Goal: Information Seeking & Learning: Find specific fact

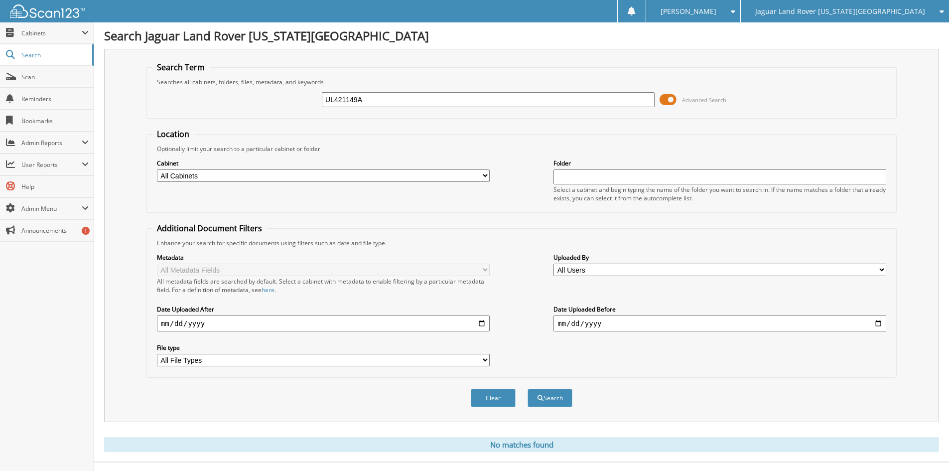
click at [834, 11] on span "Jaguar Land Rover [US_STATE][GEOGRAPHIC_DATA]" at bounding box center [840, 11] width 170 height 6
click at [828, 31] on link "Red [PERSON_NAME] Cadillac & Collision Center" at bounding box center [845, 30] width 208 height 17
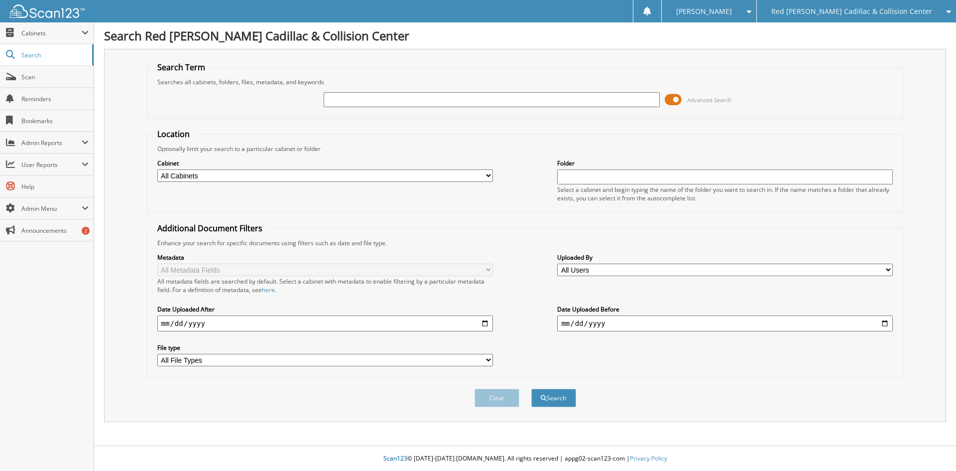
click at [458, 97] on input "text" at bounding box center [492, 99] width 336 height 15
type input "157813"
click at [531, 388] on button "Search" at bounding box center [553, 397] width 45 height 18
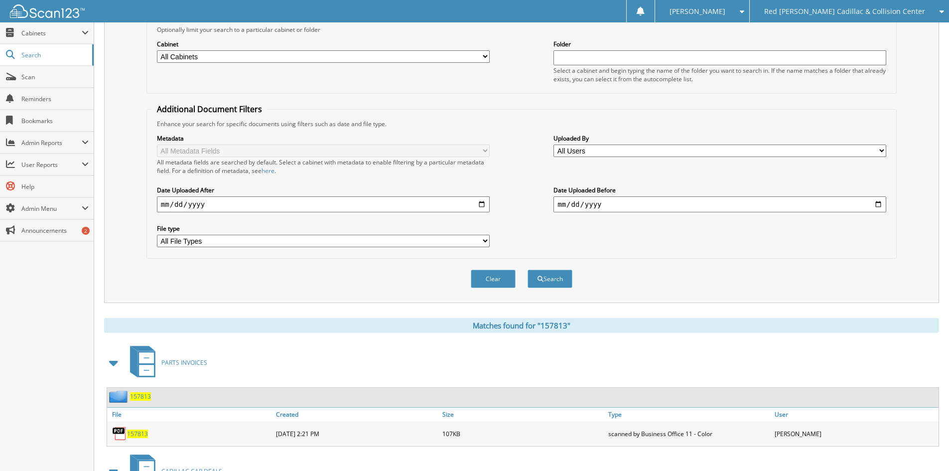
scroll to position [250, 0]
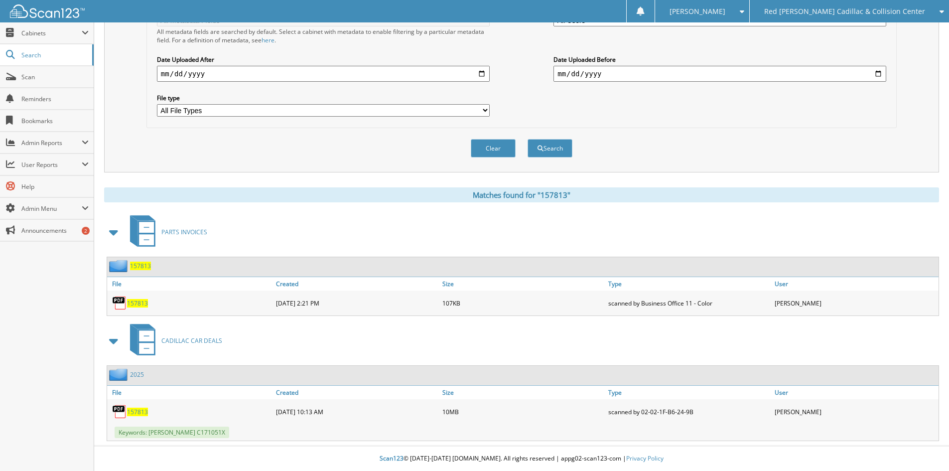
click at [112, 231] on span at bounding box center [114, 232] width 14 height 18
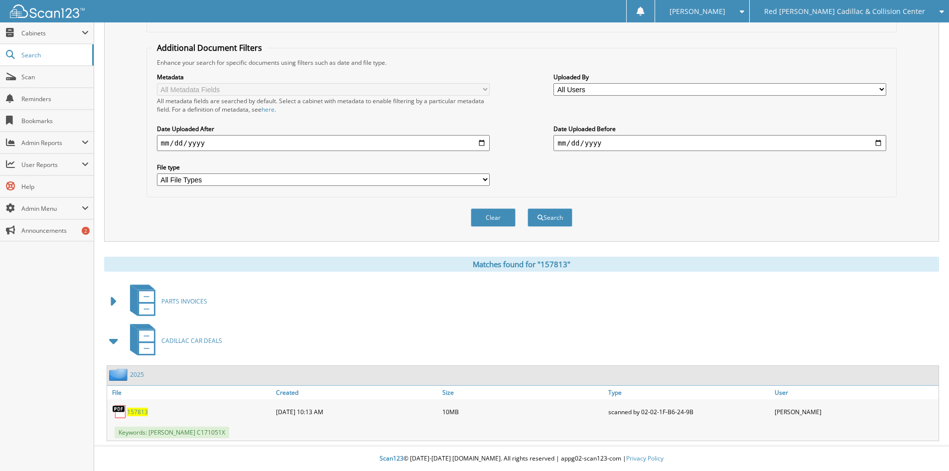
click at [134, 409] on span "157813" at bounding box center [137, 411] width 21 height 8
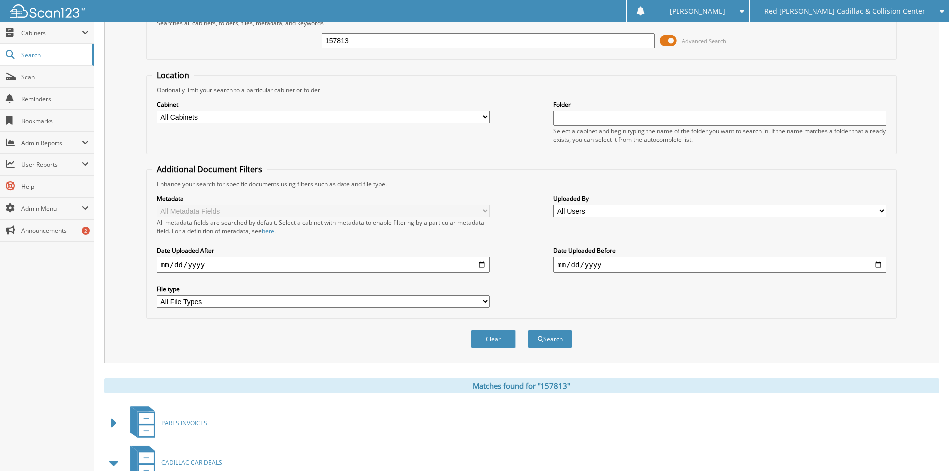
scroll to position [0, 0]
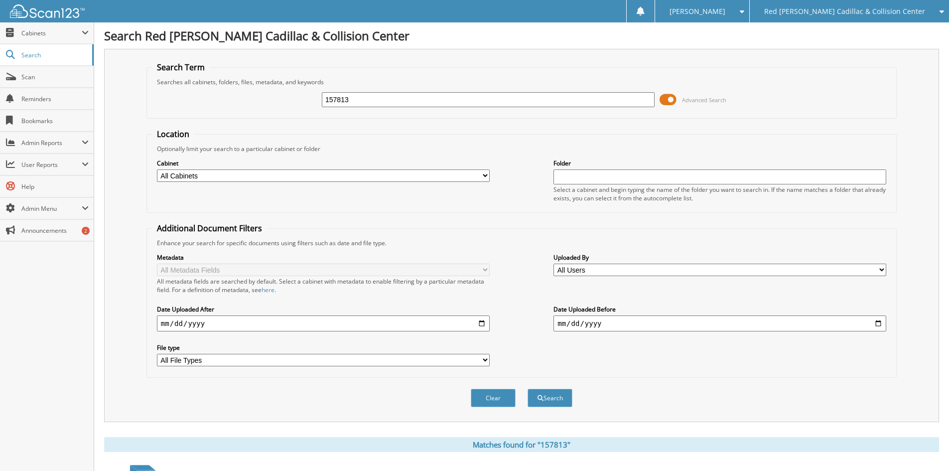
drag, startPoint x: 404, startPoint y: 89, endPoint x: 303, endPoint y: 87, distance: 101.6
click at [303, 87] on div "157813 Advanced Search" at bounding box center [521, 99] width 739 height 27
type input "157802"
click at [527, 388] on button "Search" at bounding box center [549, 397] width 45 height 18
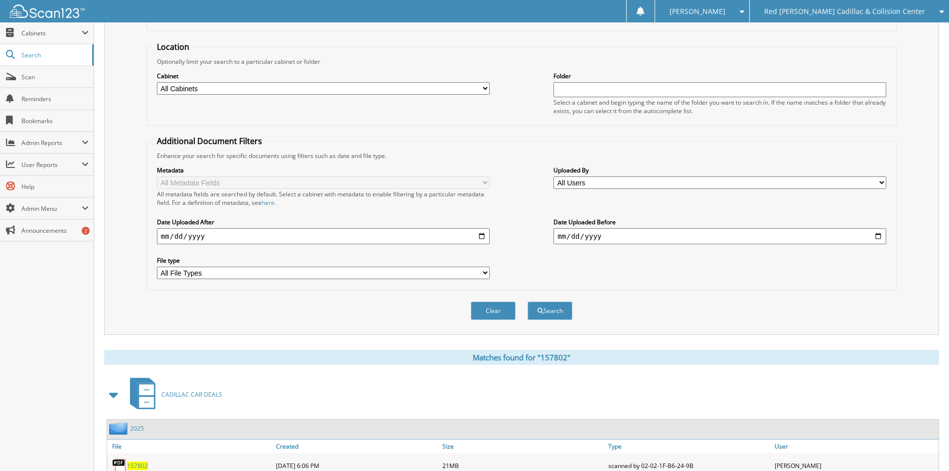
scroll to position [250, 0]
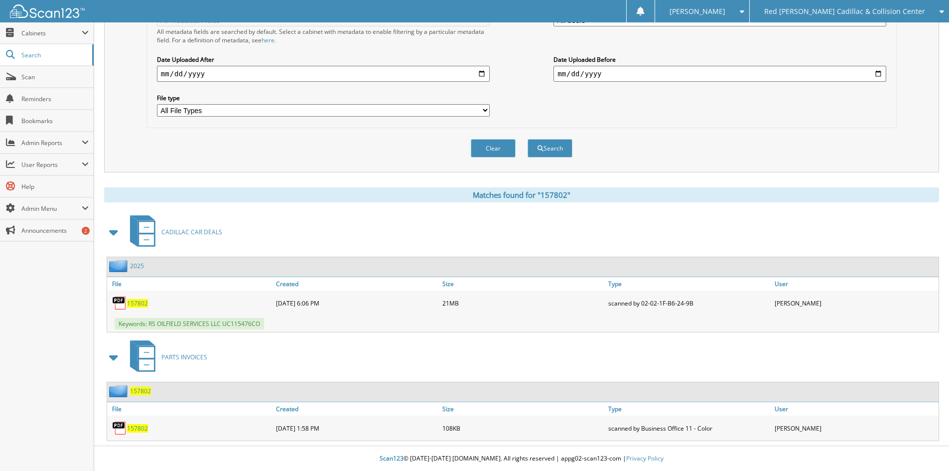
click at [138, 303] on span "157802" at bounding box center [137, 303] width 21 height 8
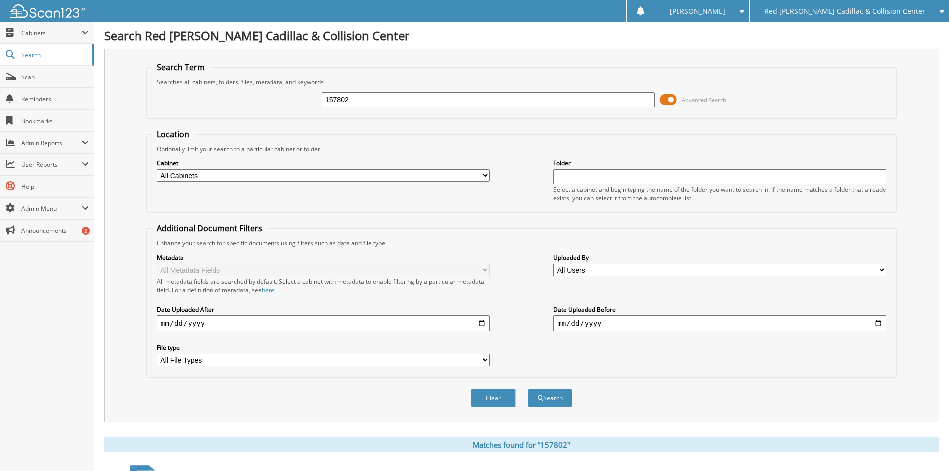
drag, startPoint x: 387, startPoint y: 96, endPoint x: 311, endPoint y: 92, distance: 76.3
click at [308, 92] on div "157802 Advanced Search" at bounding box center [521, 99] width 739 height 27
type input "0213"
click at [527, 388] on button "Search" at bounding box center [549, 397] width 45 height 18
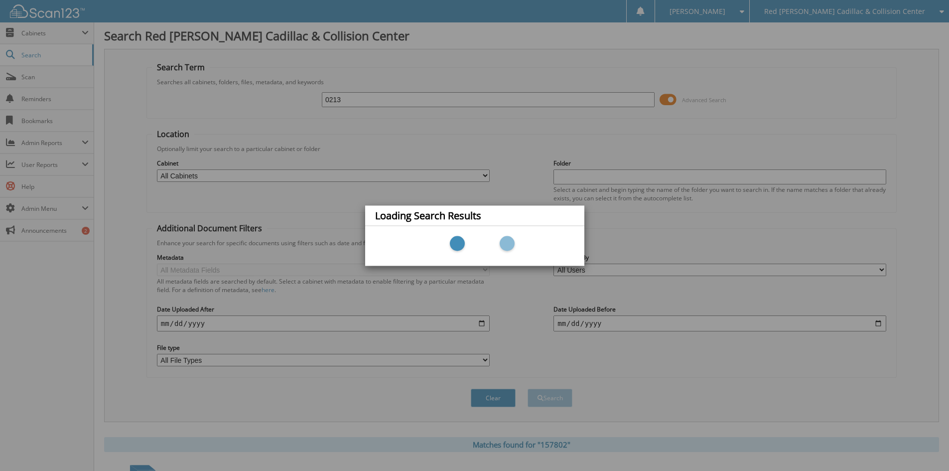
click at [372, 92] on div "Loading Search Results" at bounding box center [474, 235] width 949 height 471
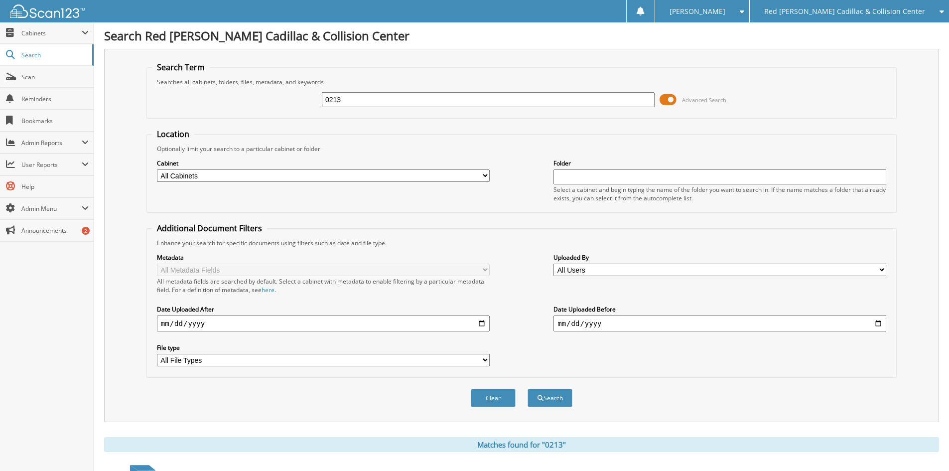
click at [388, 98] on input "0213" at bounding box center [488, 99] width 333 height 15
type input "021325"
click at [527, 388] on button "Search" at bounding box center [549, 397] width 45 height 18
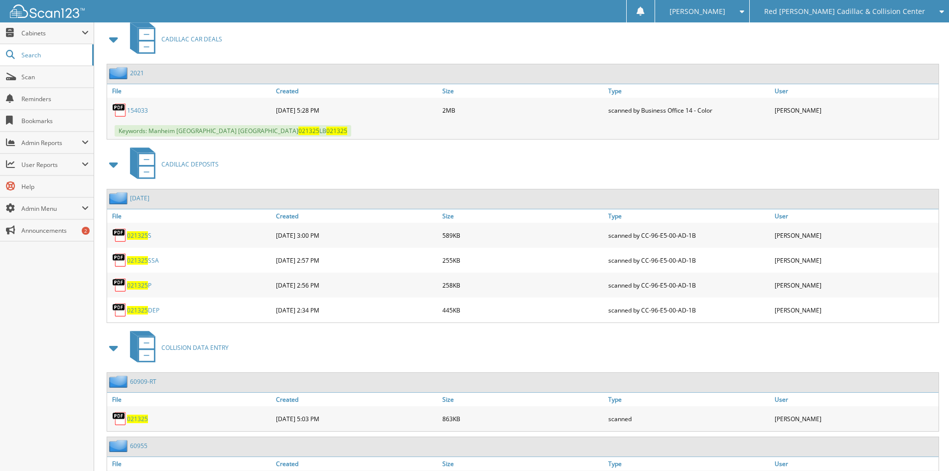
scroll to position [448, 0]
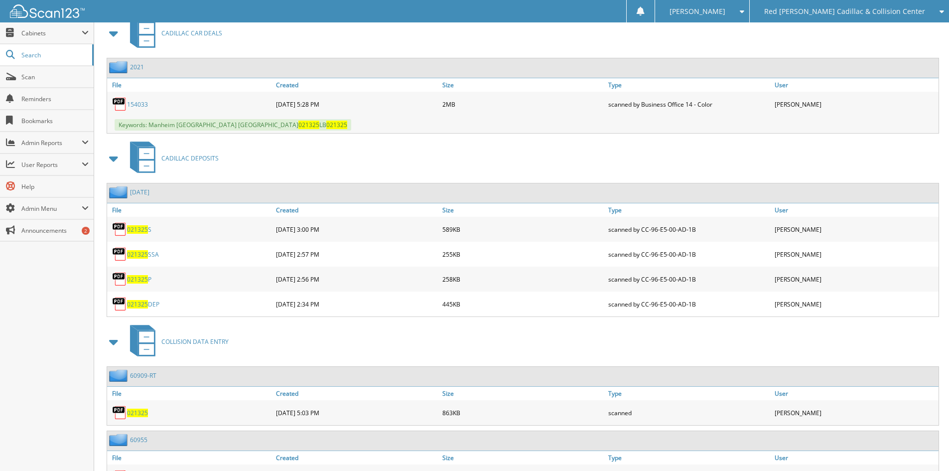
click at [113, 156] on span at bounding box center [114, 158] width 14 height 18
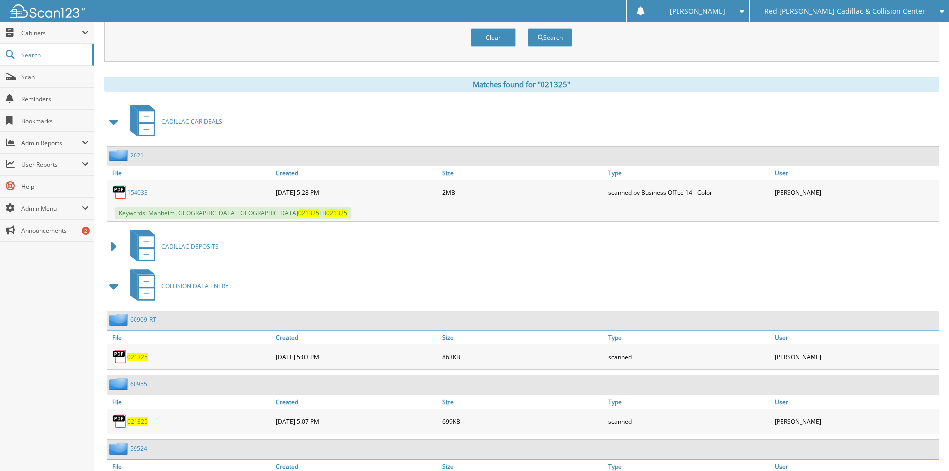
scroll to position [349, 0]
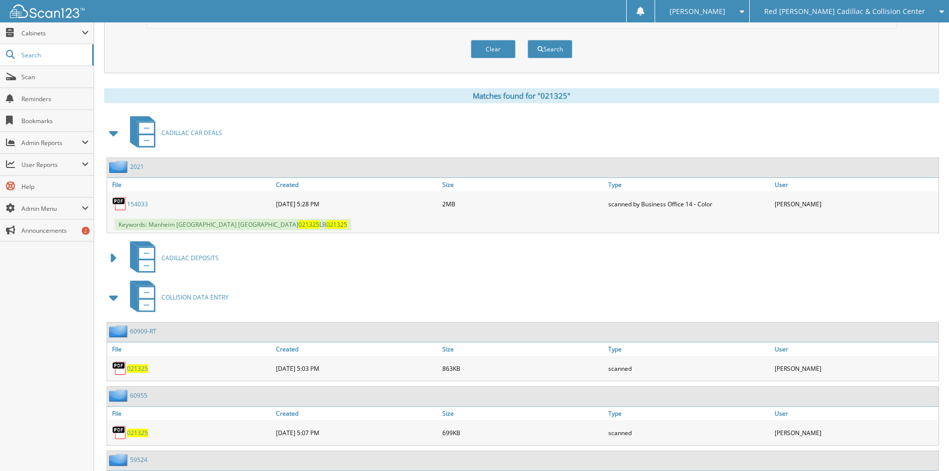
click at [115, 135] on span at bounding box center [114, 133] width 14 height 18
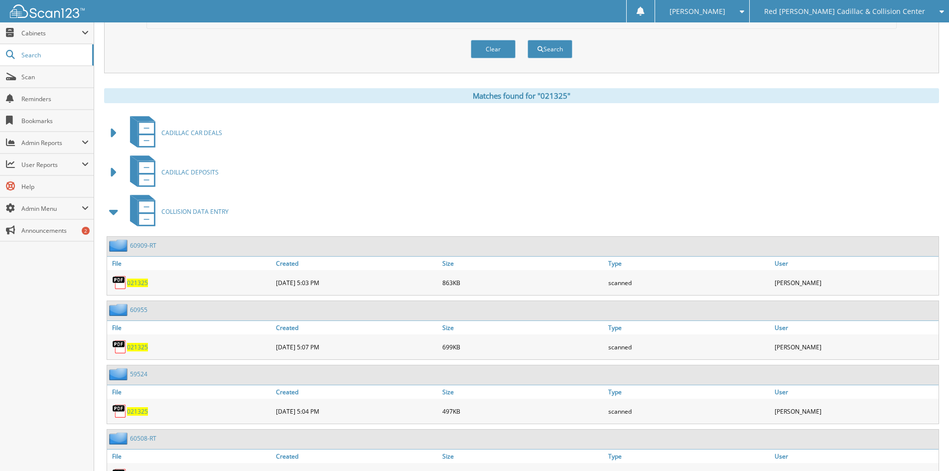
click at [114, 212] on span at bounding box center [114, 212] width 14 height 18
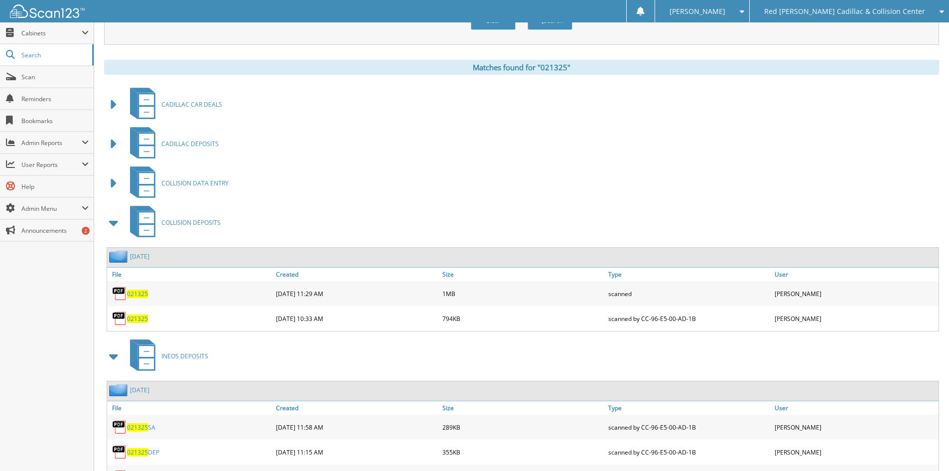
scroll to position [398, 0]
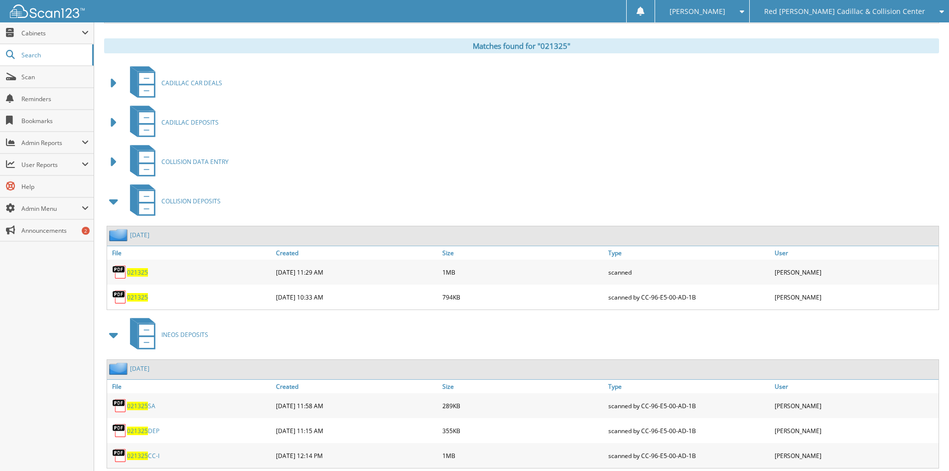
click at [112, 202] on span at bounding box center [114, 201] width 14 height 18
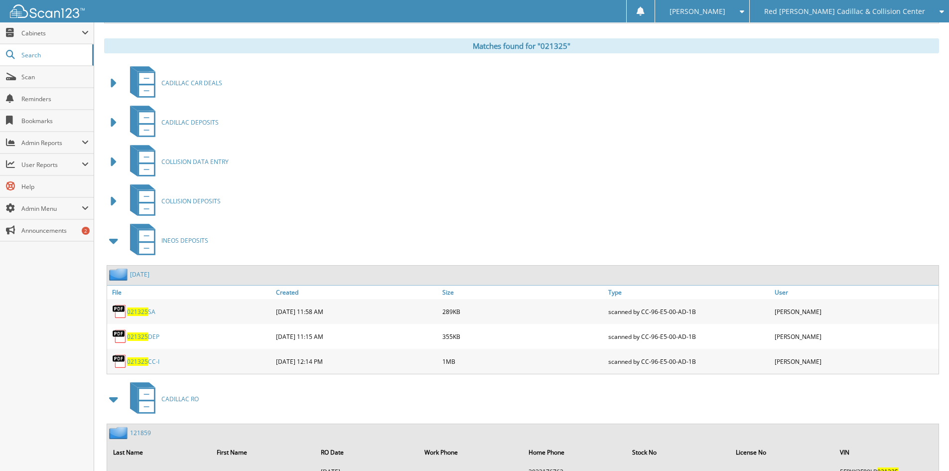
click at [112, 239] on span at bounding box center [114, 241] width 14 height 18
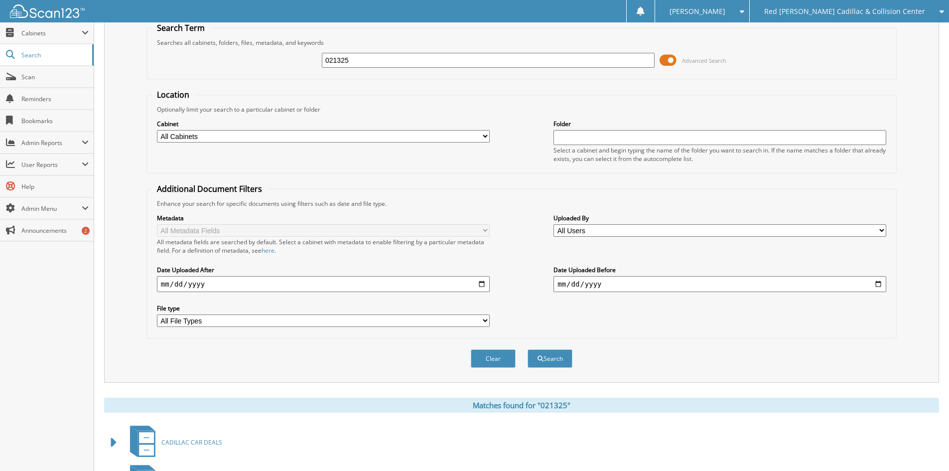
scroll to position [0, 0]
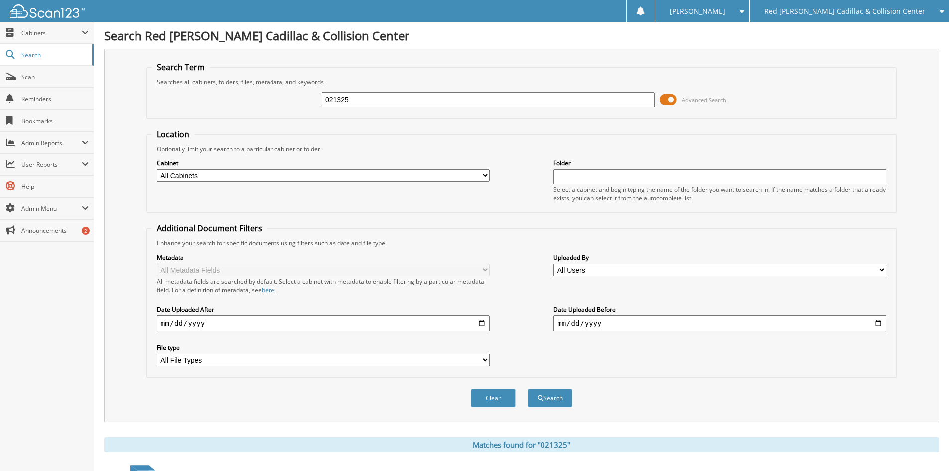
click at [348, 96] on input "021325" at bounding box center [488, 99] width 333 height 15
type input "022725"
click at [527, 388] on button "Search" at bounding box center [549, 397] width 45 height 18
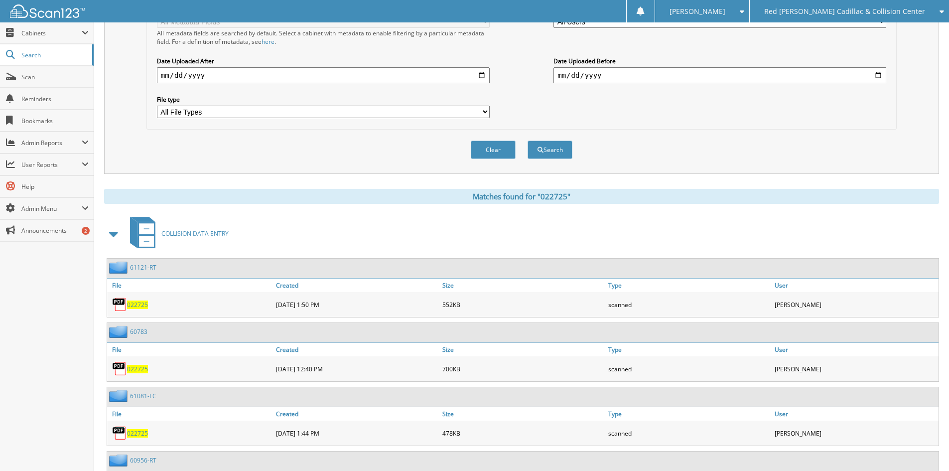
scroll to position [249, 0]
click at [115, 230] on span at bounding box center [114, 233] width 14 height 18
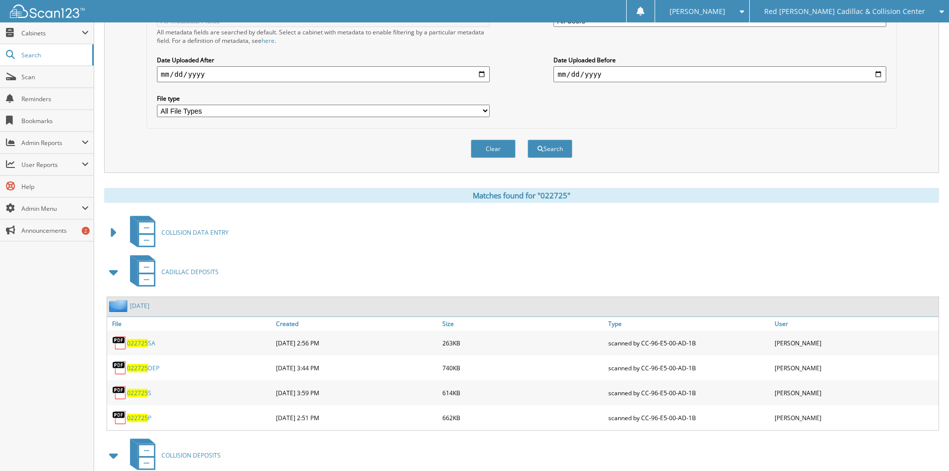
click at [114, 270] on span at bounding box center [114, 272] width 14 height 18
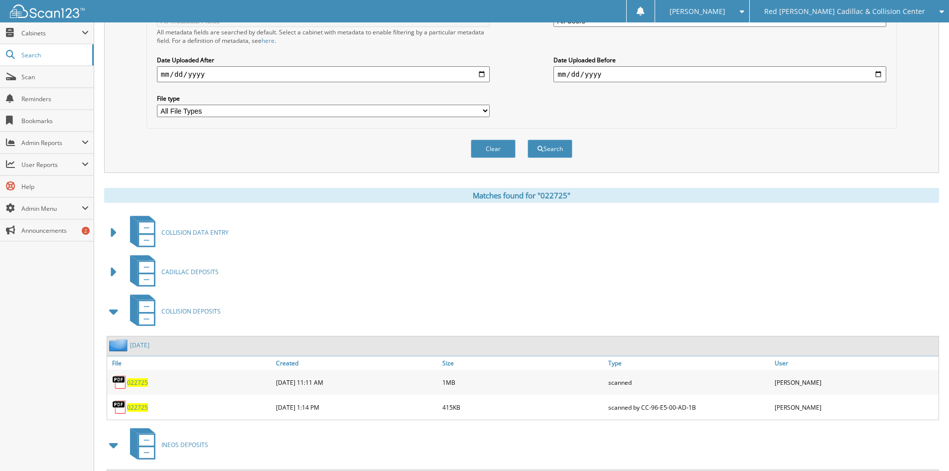
click at [111, 310] on span at bounding box center [114, 311] width 14 height 18
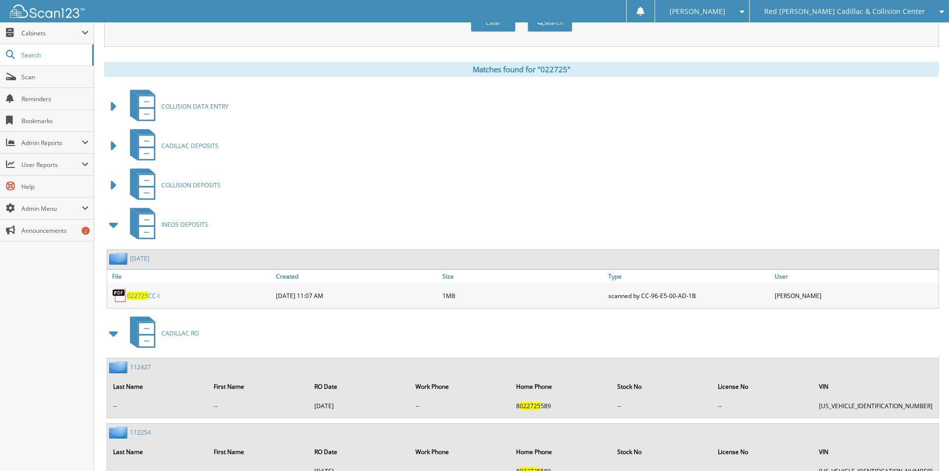
scroll to position [398, 0]
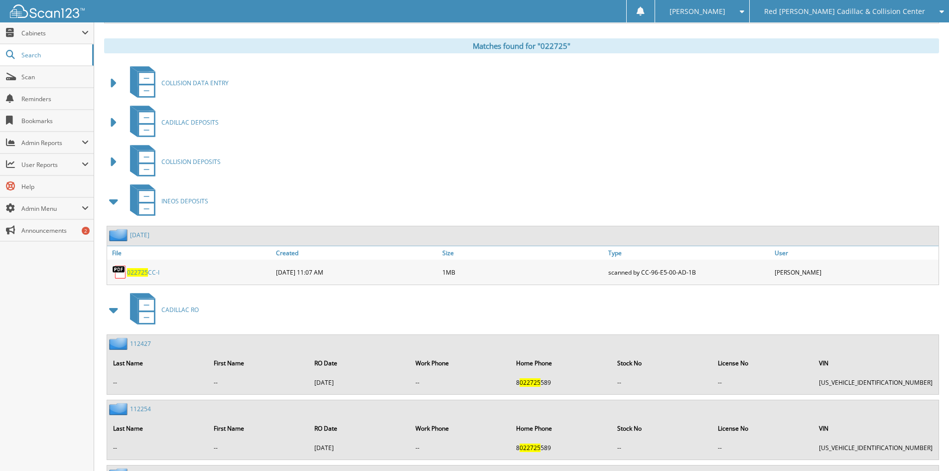
click at [113, 198] on span at bounding box center [114, 201] width 14 height 18
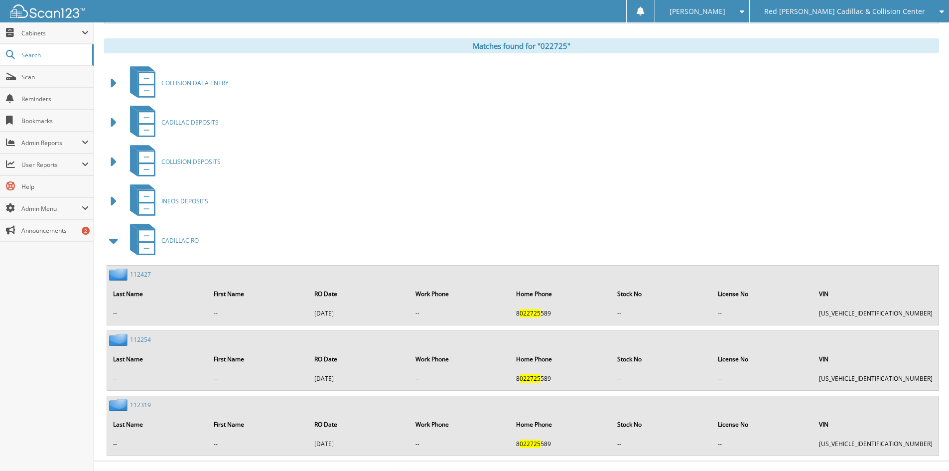
click at [114, 242] on span at bounding box center [114, 241] width 14 height 18
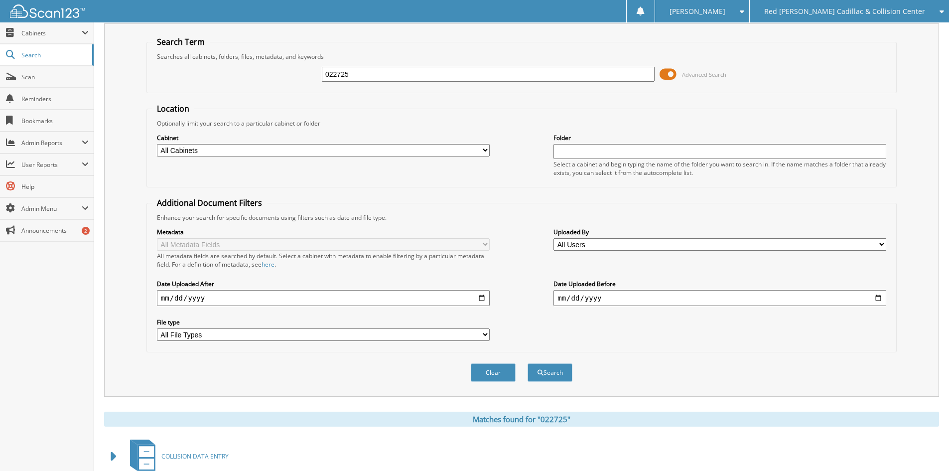
scroll to position [0, 0]
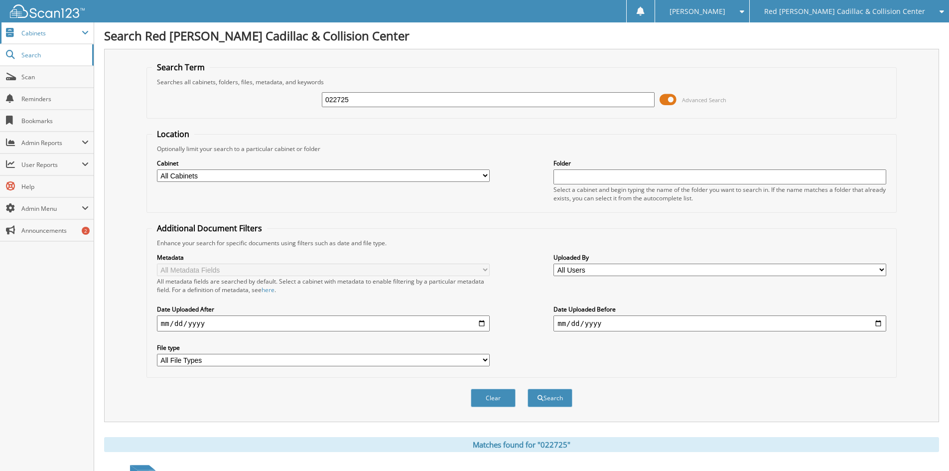
click at [32, 37] on span "Cabinets" at bounding box center [47, 32] width 94 height 21
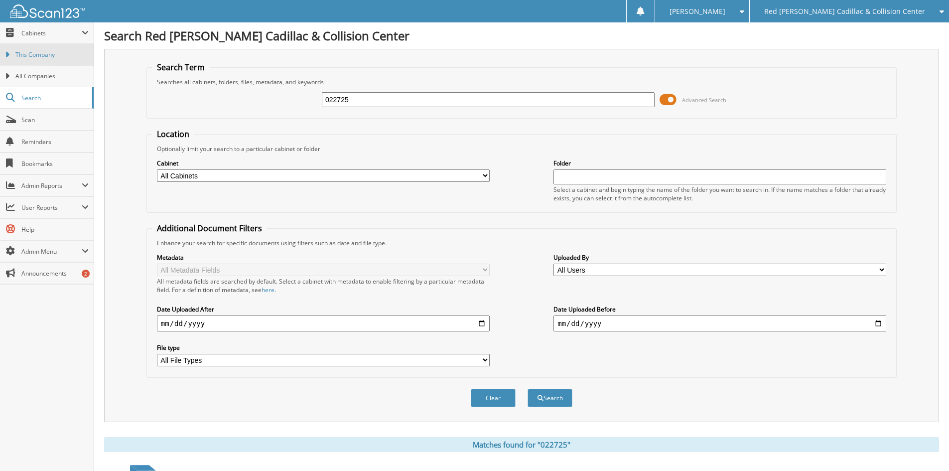
click at [28, 55] on span "This Company" at bounding box center [51, 54] width 73 height 9
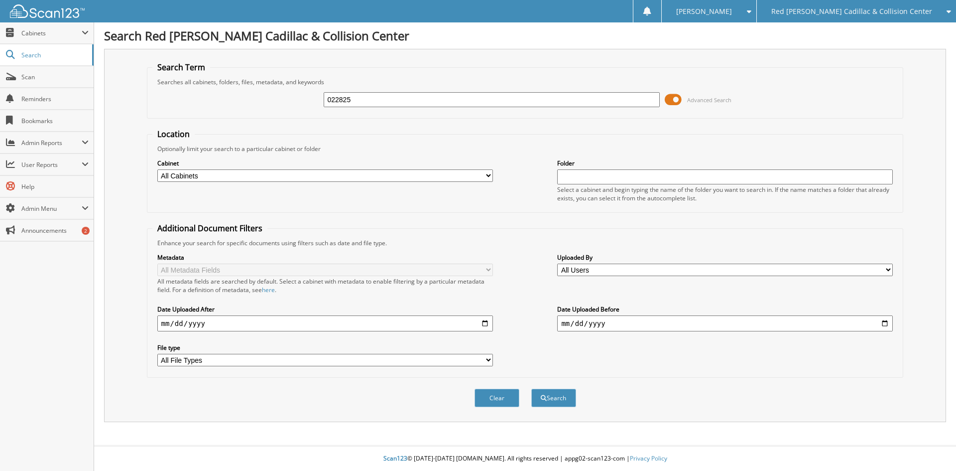
type input "022825"
click at [531, 388] on button "Search" at bounding box center [553, 397] width 45 height 18
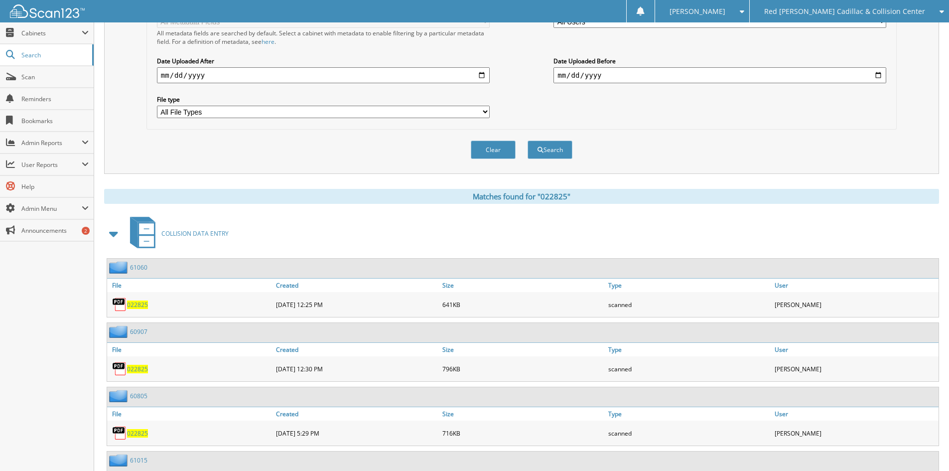
scroll to position [249, 0]
click at [117, 230] on span at bounding box center [114, 233] width 14 height 18
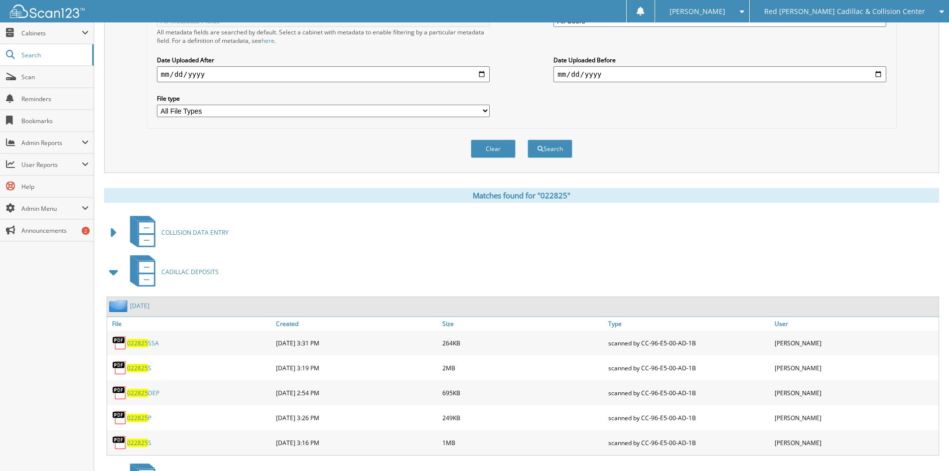
click at [115, 274] on span at bounding box center [114, 272] width 14 height 18
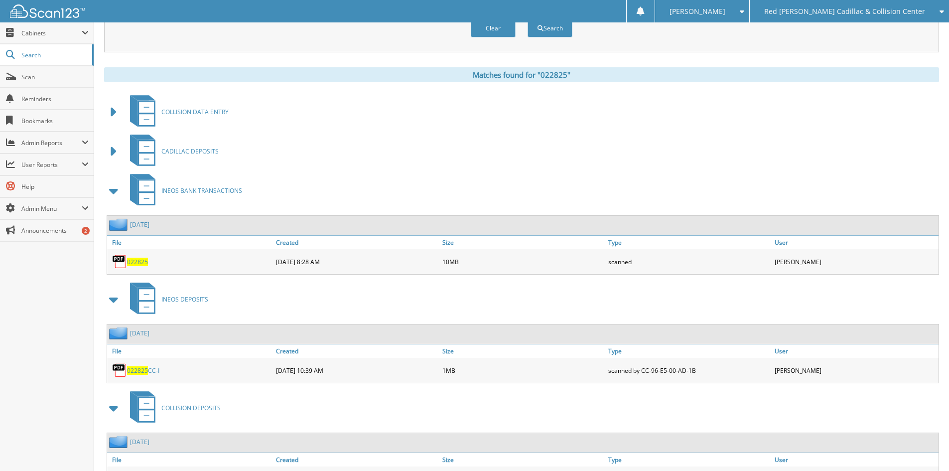
scroll to position [398, 0]
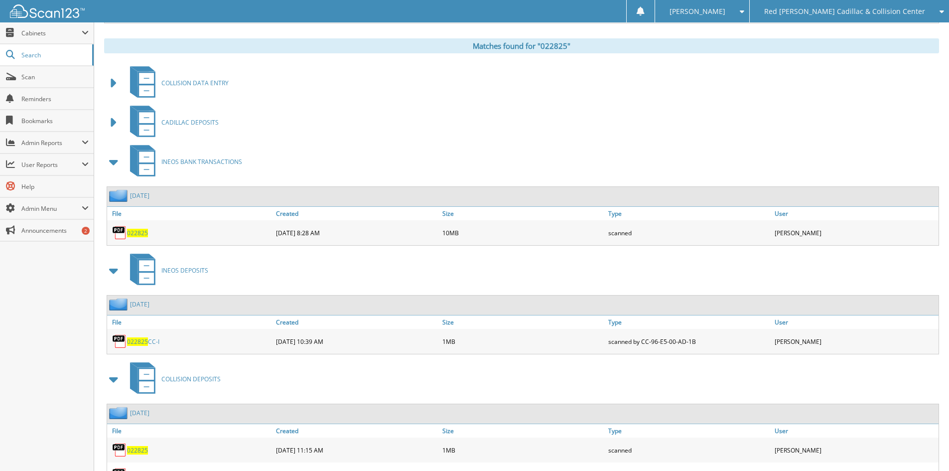
click at [133, 233] on span "022825" at bounding box center [137, 233] width 21 height 8
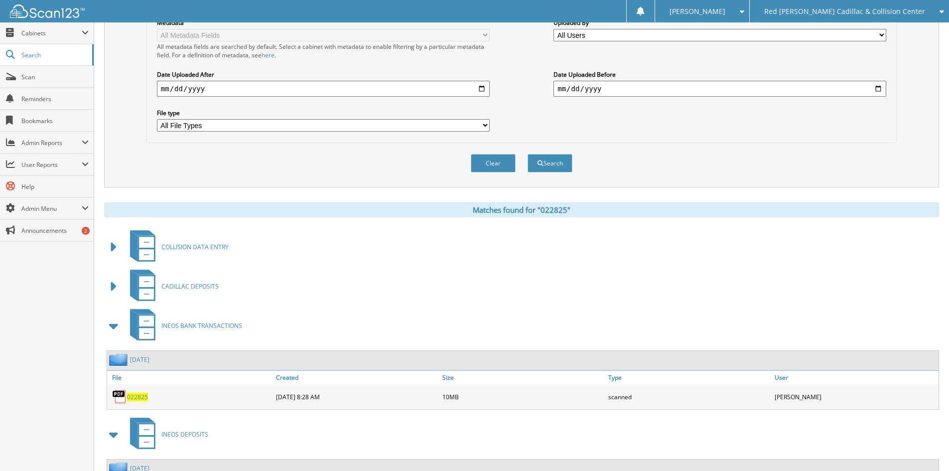
scroll to position [247, 0]
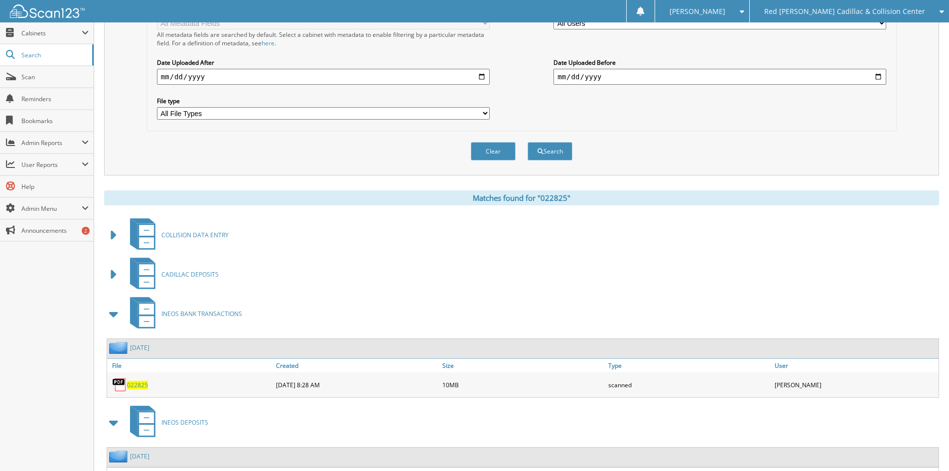
click at [111, 274] on span at bounding box center [114, 274] width 14 height 18
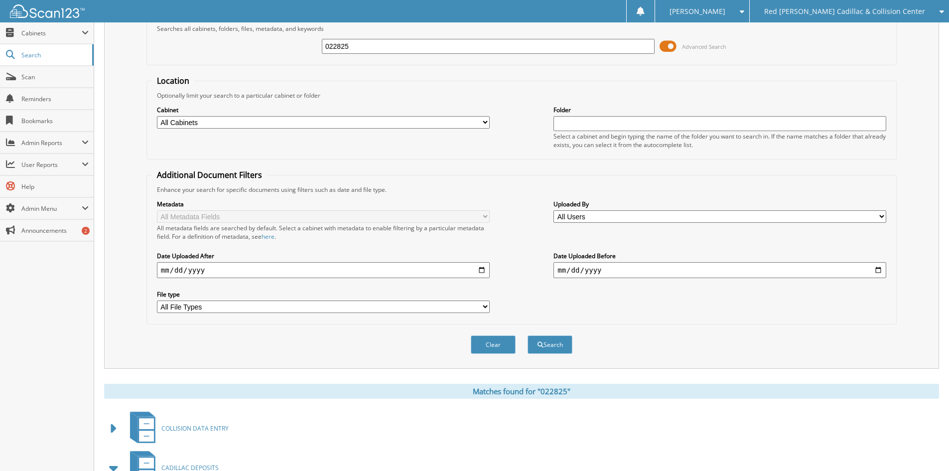
scroll to position [0, 0]
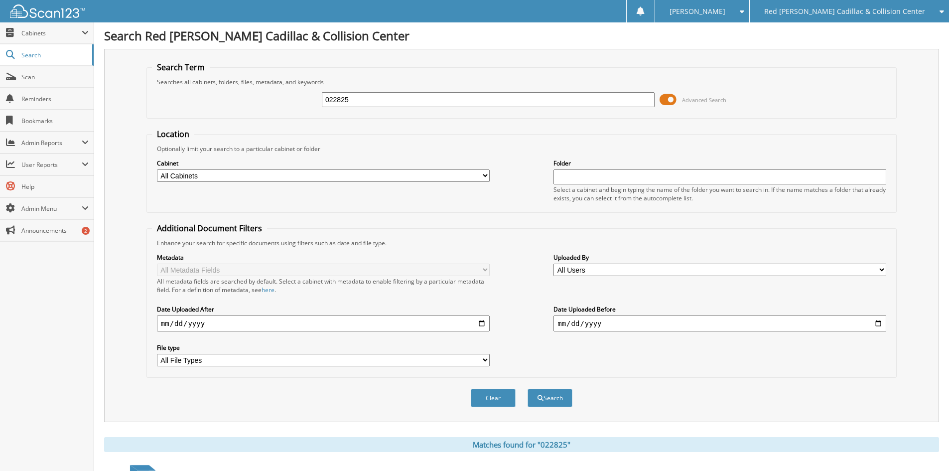
click at [866, 8] on span "Red [PERSON_NAME] Cadillac & Collision Center" at bounding box center [844, 11] width 161 height 6
click at [853, 28] on link "Jaguar Land Rover [US_STATE][GEOGRAPHIC_DATA]" at bounding box center [849, 30] width 199 height 17
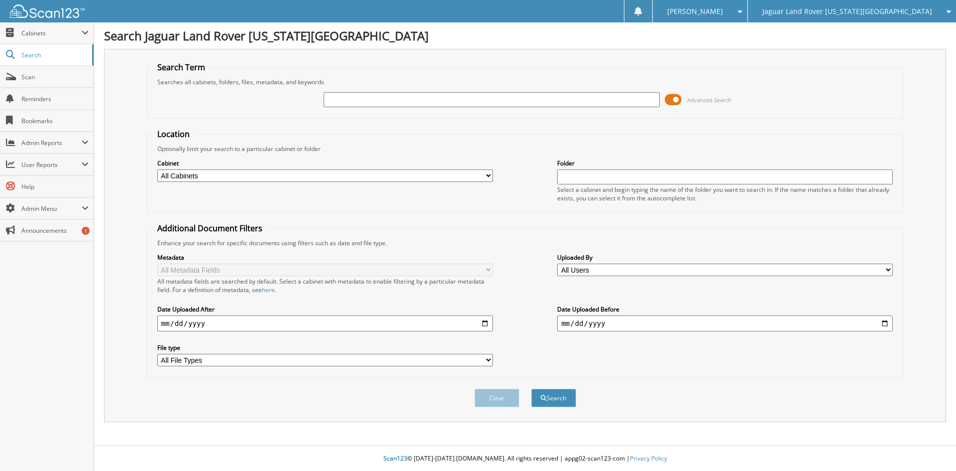
click at [397, 92] on div at bounding box center [492, 99] width 336 height 17
click at [443, 101] on input "text" at bounding box center [492, 99] width 336 height 15
type input "022725"
click at [531, 388] on button "Search" at bounding box center [553, 397] width 45 height 18
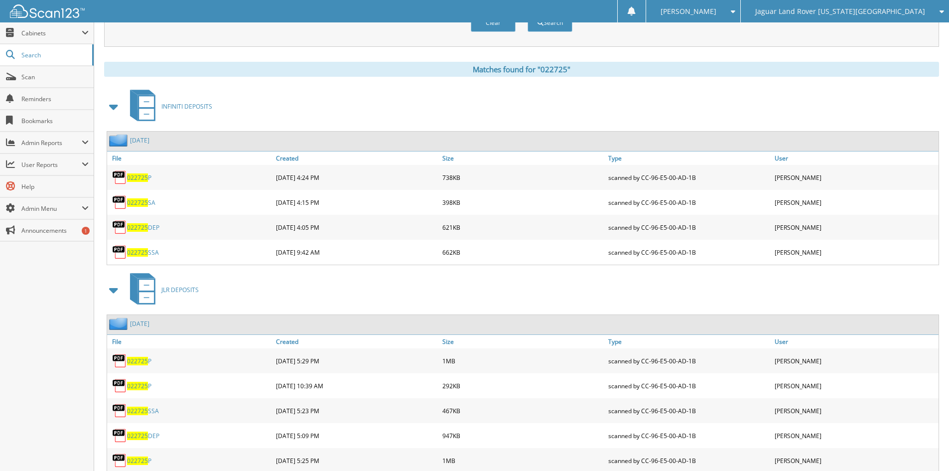
scroll to position [398, 0]
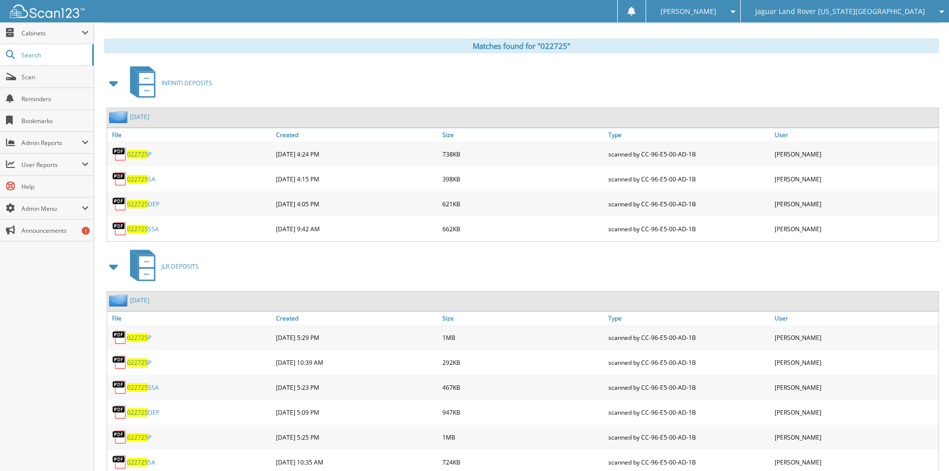
click at [112, 83] on span at bounding box center [114, 83] width 14 height 18
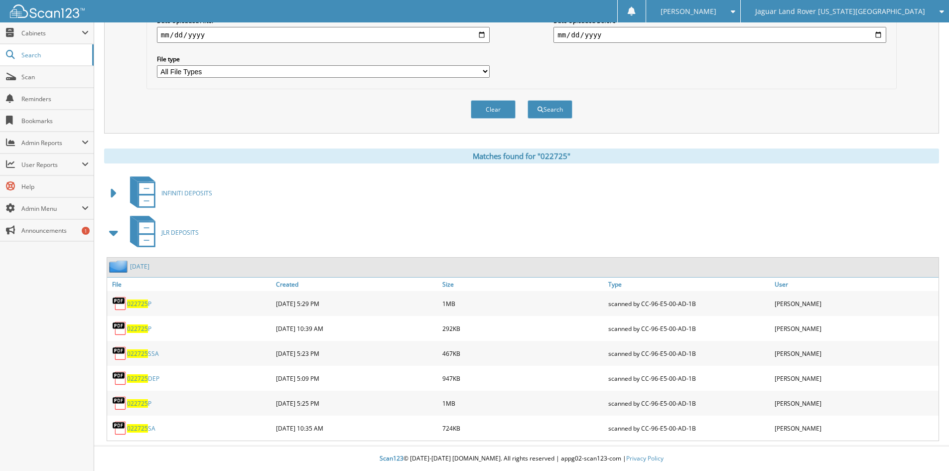
click at [115, 231] on span at bounding box center [114, 233] width 14 height 18
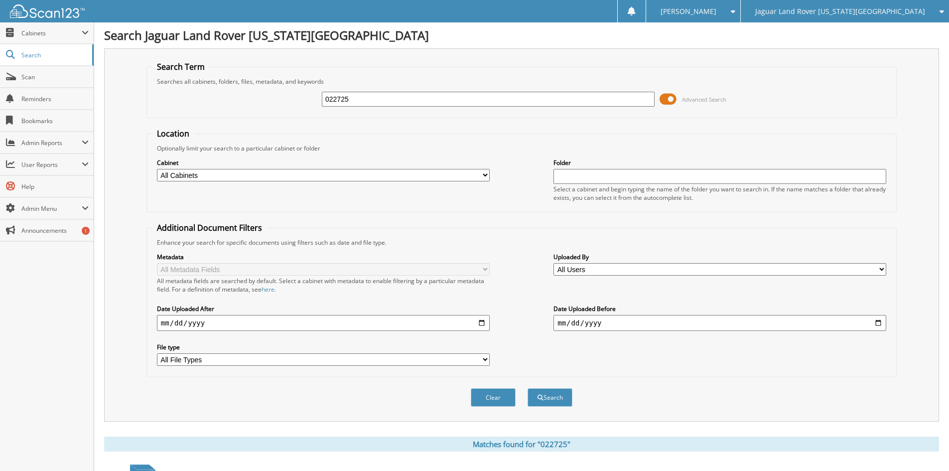
scroll to position [0, 0]
drag, startPoint x: 361, startPoint y: 99, endPoint x: 877, endPoint y: 273, distance: 545.1
click at [304, 96] on div "022725 Advanced Search" at bounding box center [521, 99] width 739 height 27
type input "020425"
click at [527, 388] on button "Search" at bounding box center [549, 397] width 45 height 18
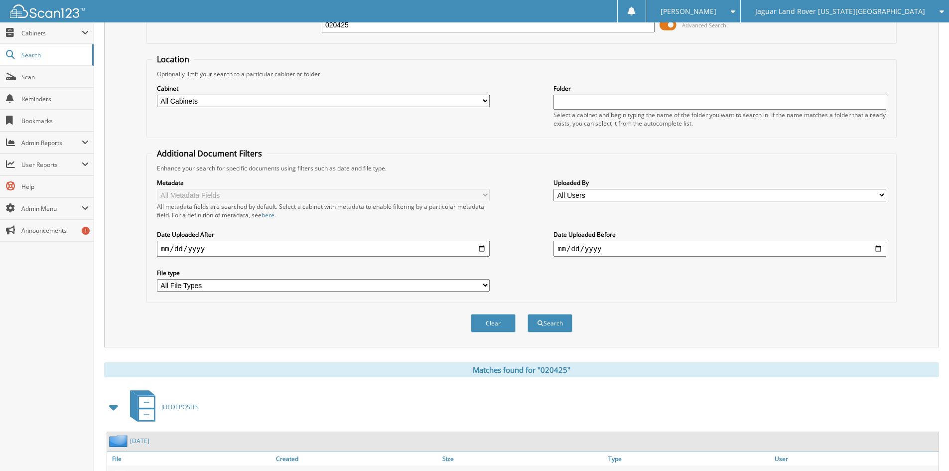
scroll to position [349, 0]
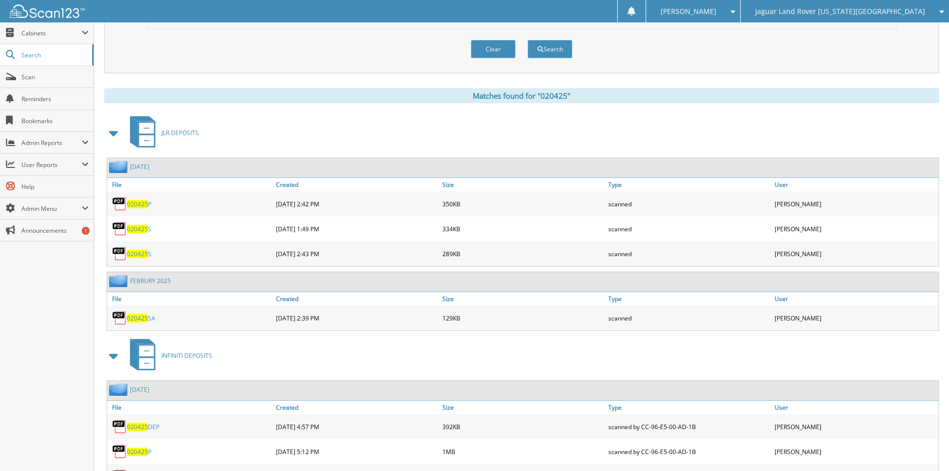
click at [112, 135] on span at bounding box center [114, 133] width 14 height 18
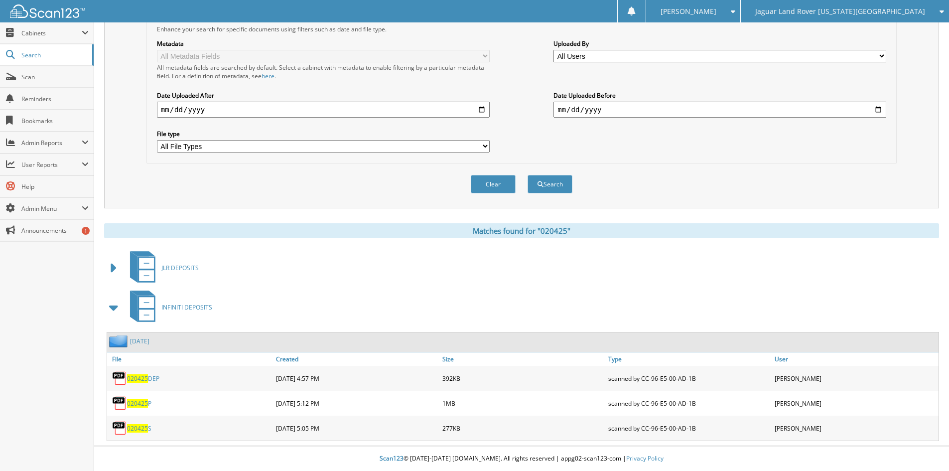
click at [110, 305] on span at bounding box center [114, 307] width 14 height 18
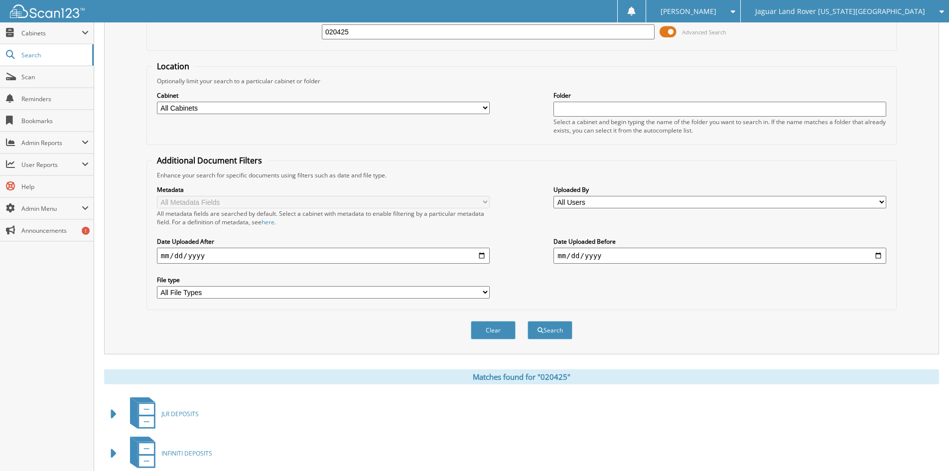
scroll to position [50, 0]
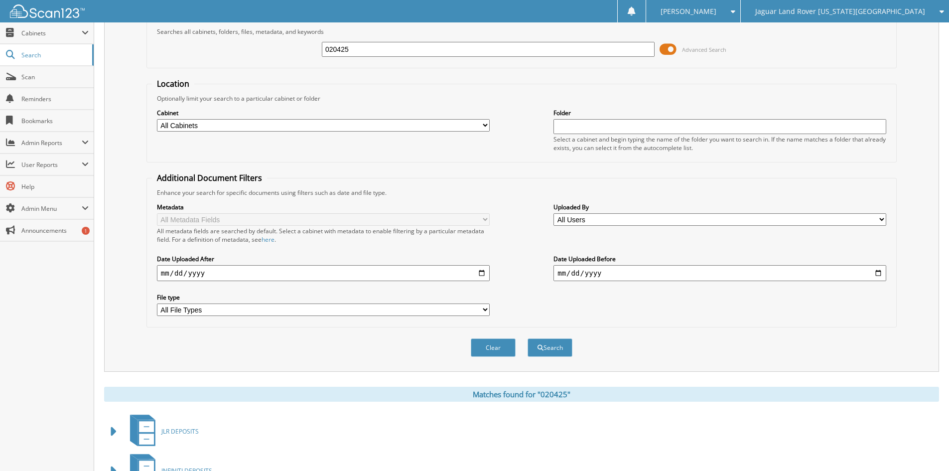
drag, startPoint x: 370, startPoint y: 52, endPoint x: 307, endPoint y: 50, distance: 62.3
click at [307, 50] on div "020425 Advanced Search" at bounding box center [521, 49] width 739 height 27
type input "031225"
click at [527, 338] on button "Search" at bounding box center [549, 347] width 45 height 18
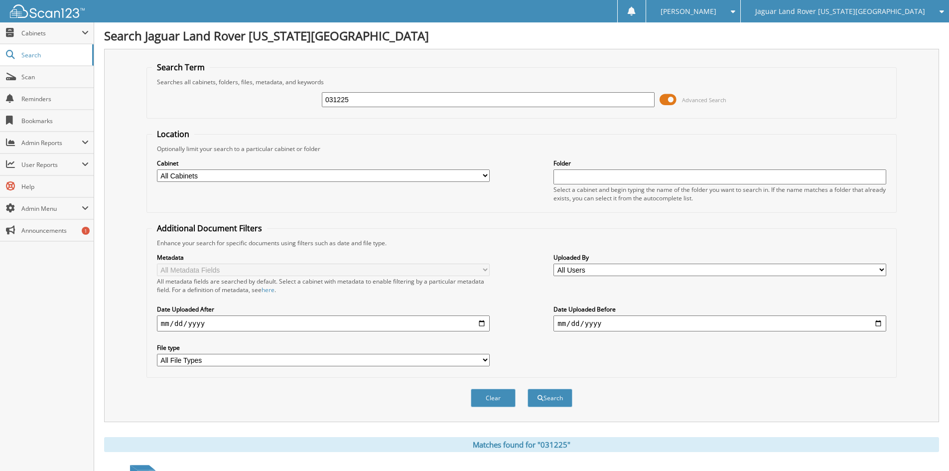
click at [843, 8] on span "Jaguar Land Rover [US_STATE][GEOGRAPHIC_DATA]" at bounding box center [840, 11] width 170 height 6
click at [840, 29] on link "Red [PERSON_NAME] Cadillac & Collision Center" at bounding box center [845, 30] width 208 height 17
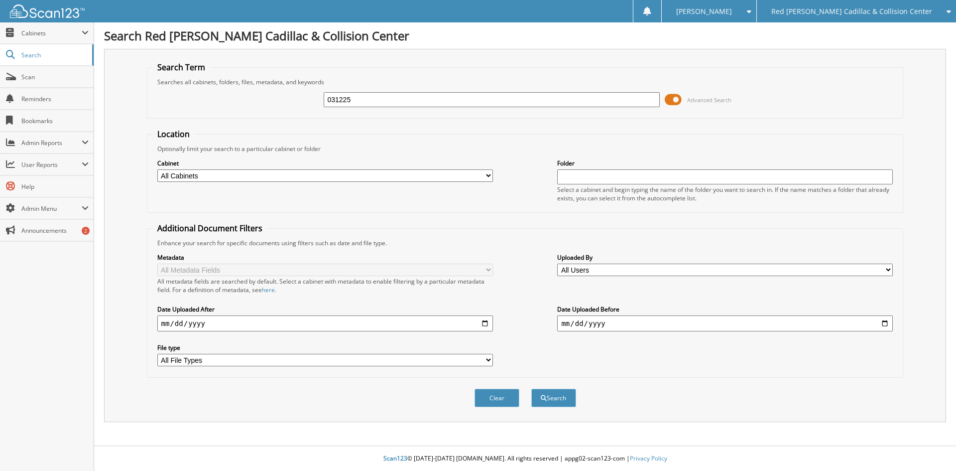
type input "031225"
click at [531, 388] on button "Search" at bounding box center [553, 397] width 45 height 18
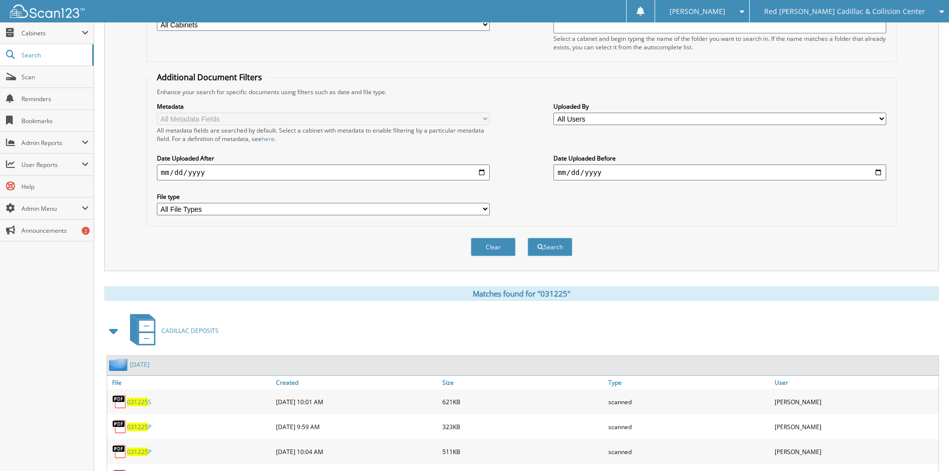
scroll to position [398, 0]
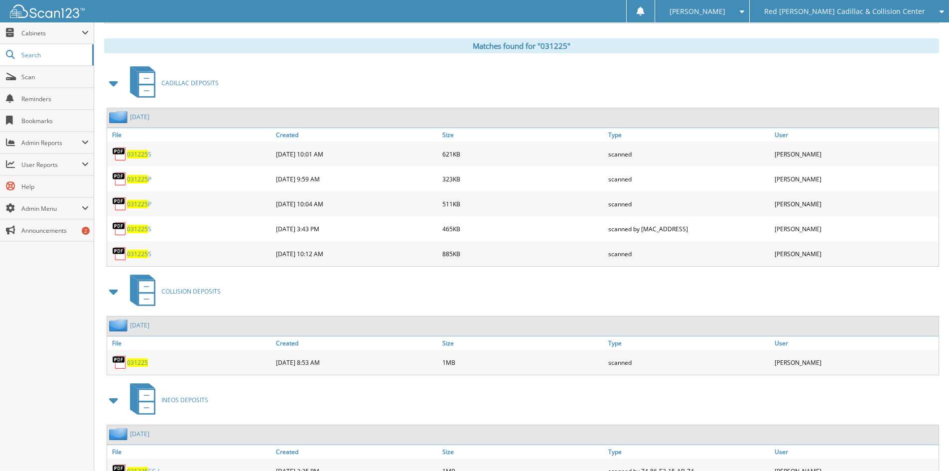
click at [113, 86] on span at bounding box center [114, 83] width 14 height 18
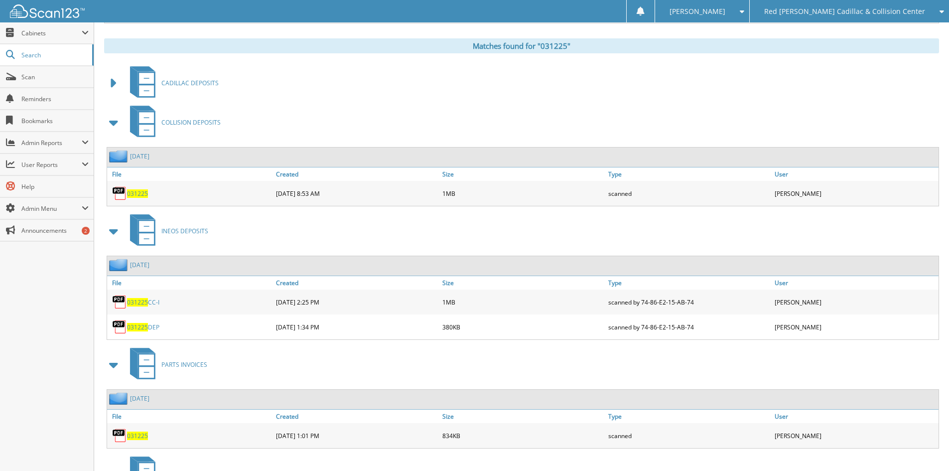
click at [112, 231] on span at bounding box center [114, 231] width 14 height 18
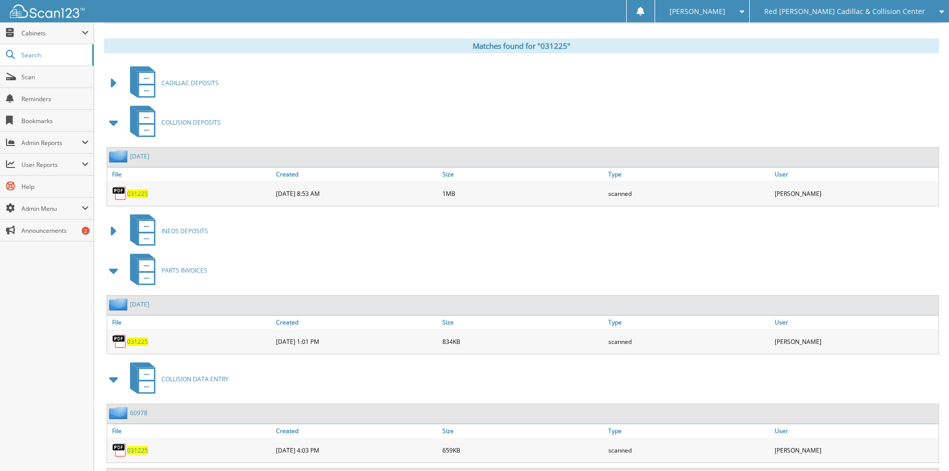
click at [112, 123] on span at bounding box center [114, 123] width 14 height 18
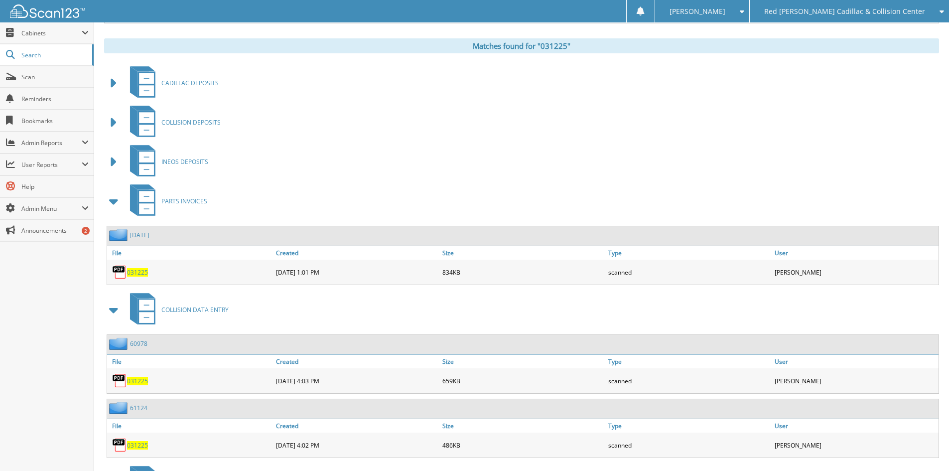
click at [113, 199] on span at bounding box center [114, 201] width 14 height 18
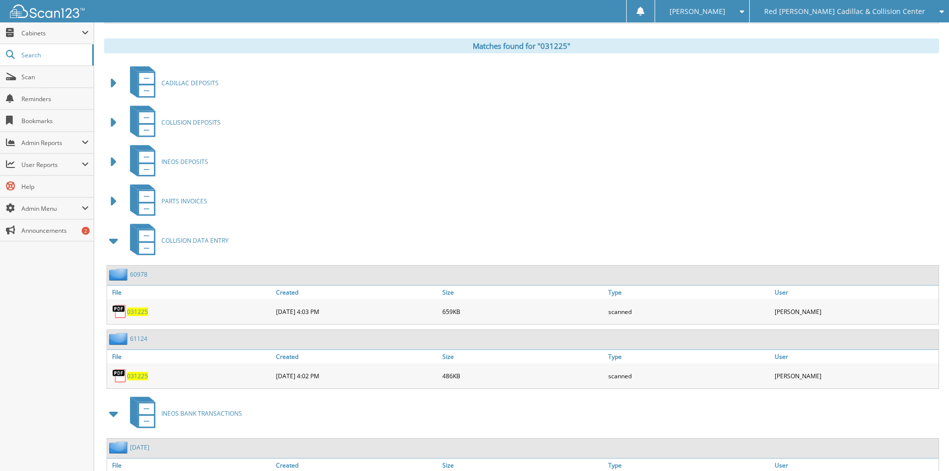
click at [110, 241] on span at bounding box center [114, 241] width 14 height 18
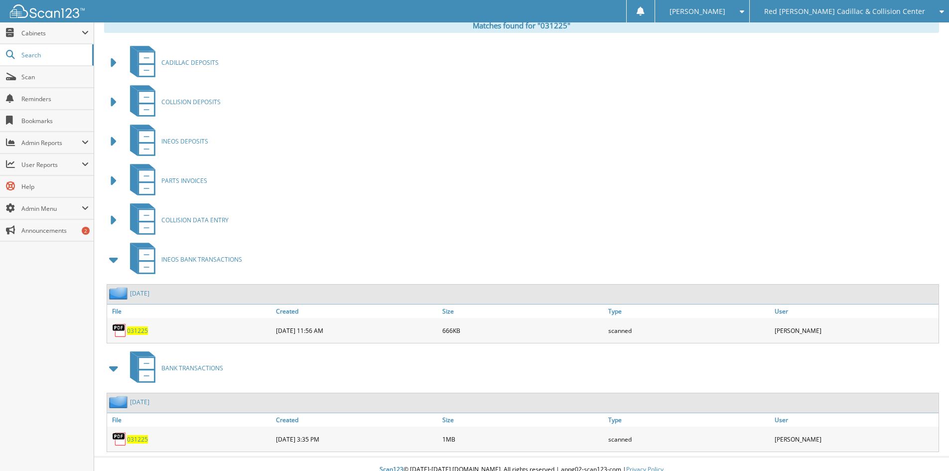
scroll to position [430, 0]
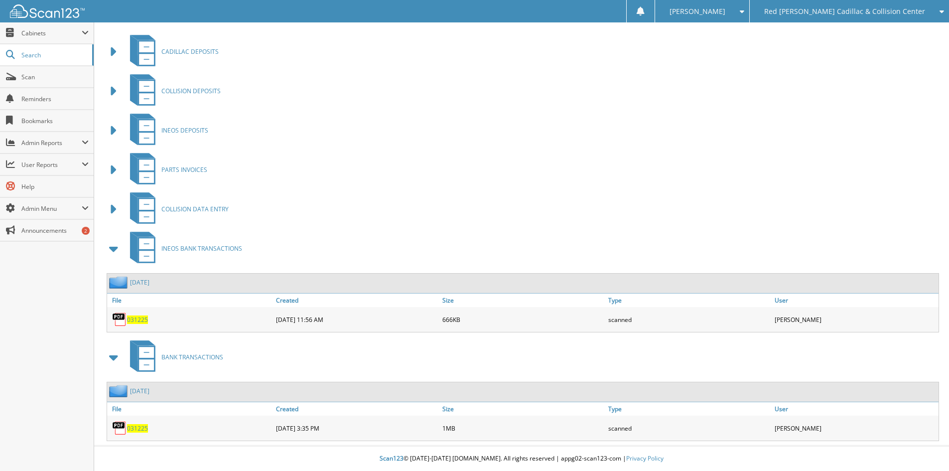
click at [136, 425] on span "031225" at bounding box center [137, 428] width 21 height 8
click at [139, 432] on span "031225" at bounding box center [137, 428] width 21 height 8
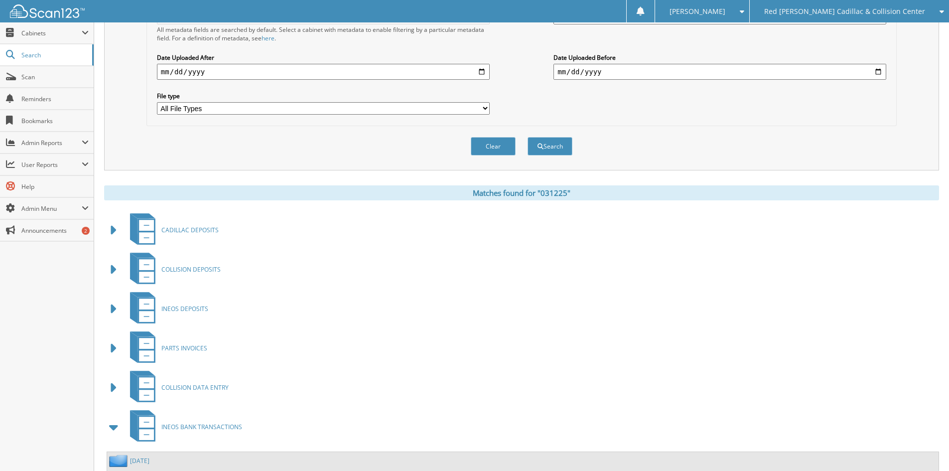
scroll to position [0, 0]
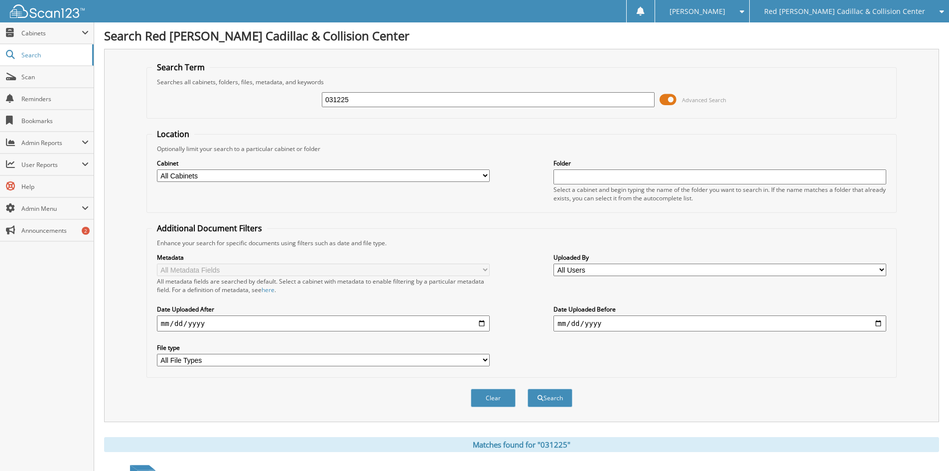
drag, startPoint x: 392, startPoint y: 101, endPoint x: 275, endPoint y: 88, distance: 117.8
click at [275, 88] on div "031225 Advanced Search" at bounding box center [521, 99] width 739 height 27
type input "032125"
click at [527, 388] on button "Search" at bounding box center [549, 397] width 45 height 18
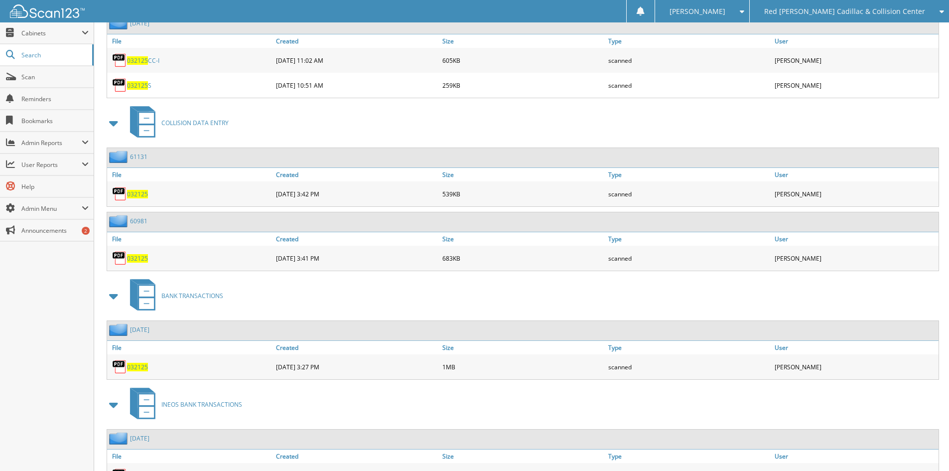
scroll to position [847, 0]
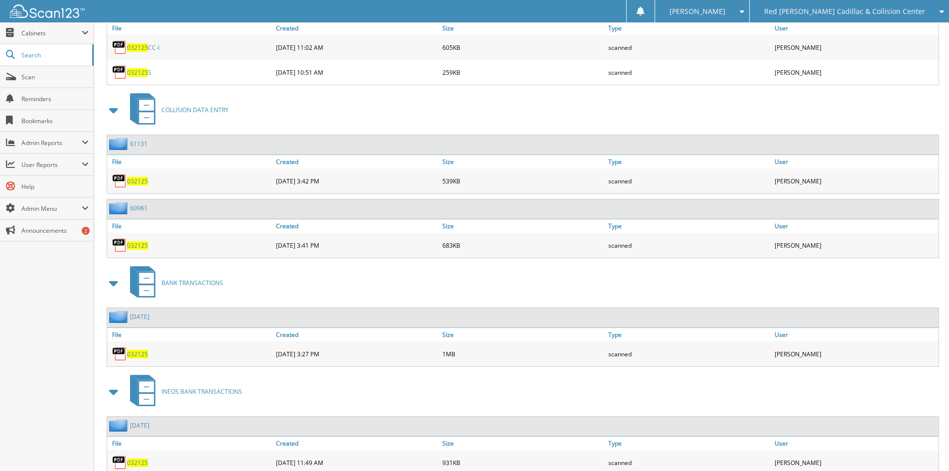
click at [137, 351] on span "032125" at bounding box center [137, 354] width 21 height 8
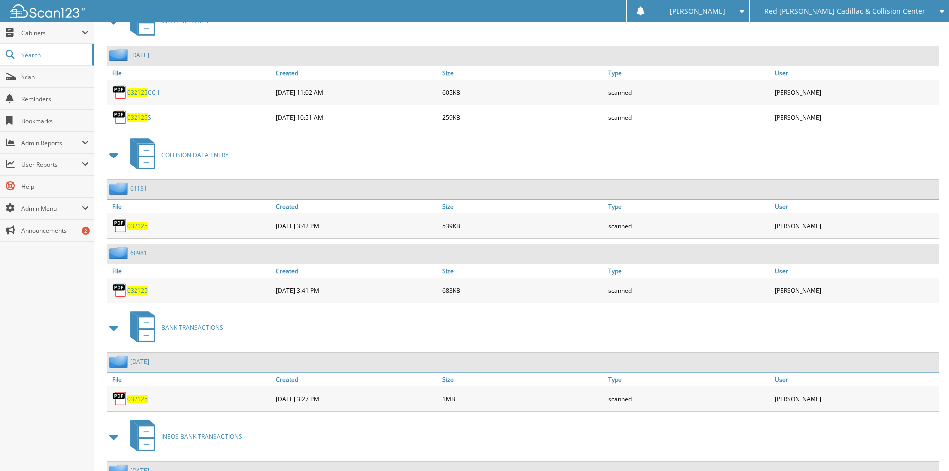
scroll to position [832, 0]
